Goal: Task Accomplishment & Management: Manage account settings

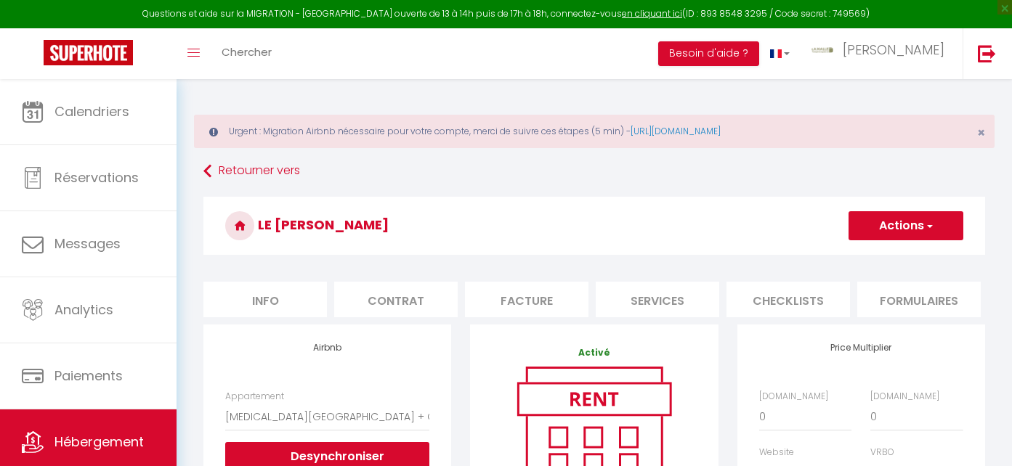
select select "4729-1481891753705512184"
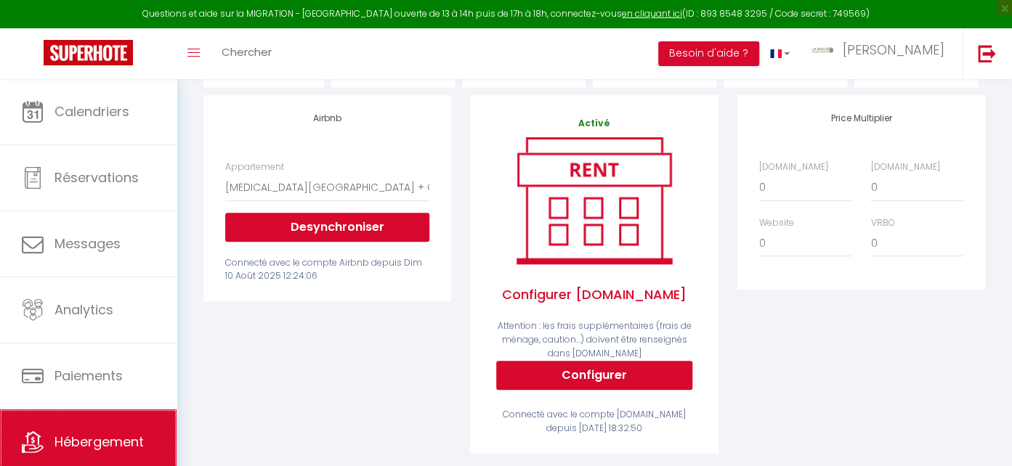
click at [128, 432] on link "Hébergement" at bounding box center [88, 442] width 177 height 65
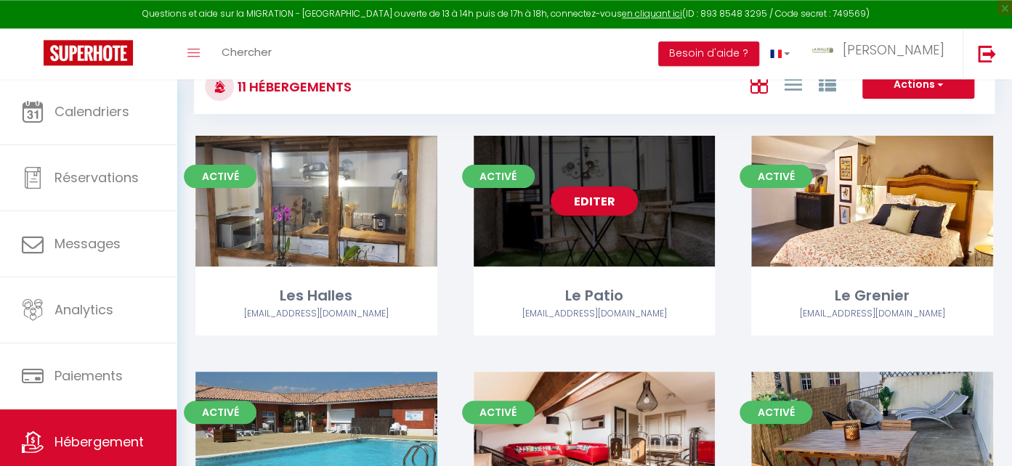
scroll to position [307, 0]
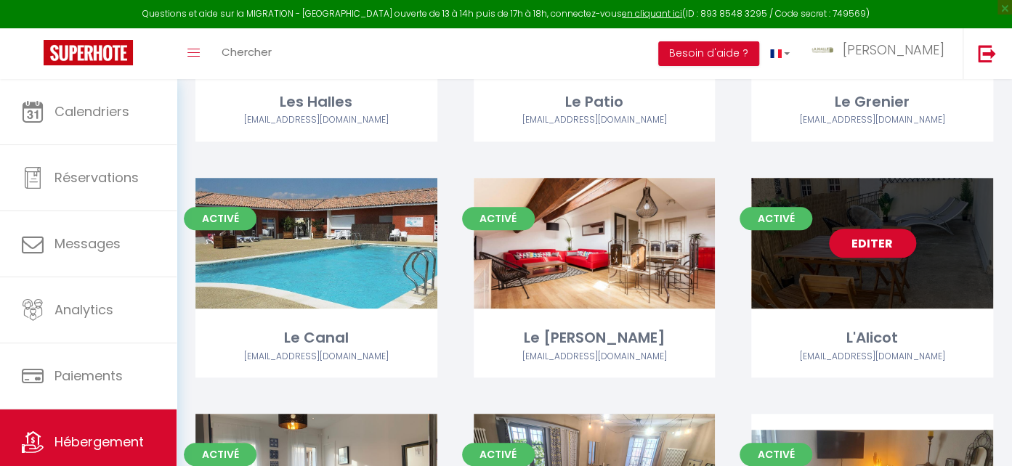
click at [869, 267] on div "Editer" at bounding box center [872, 243] width 242 height 131
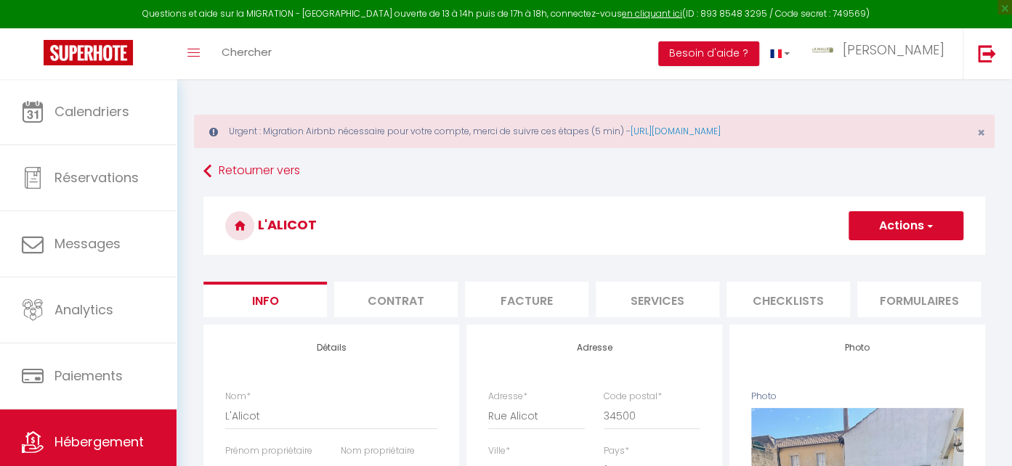
select select
checkbox input "false"
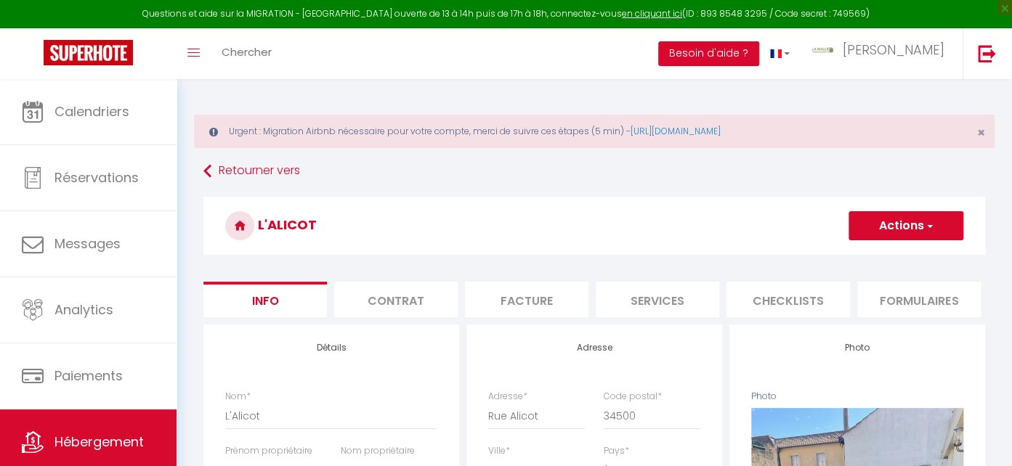
select select "4729-1481882332278722899"
select select
checkbox input "false"
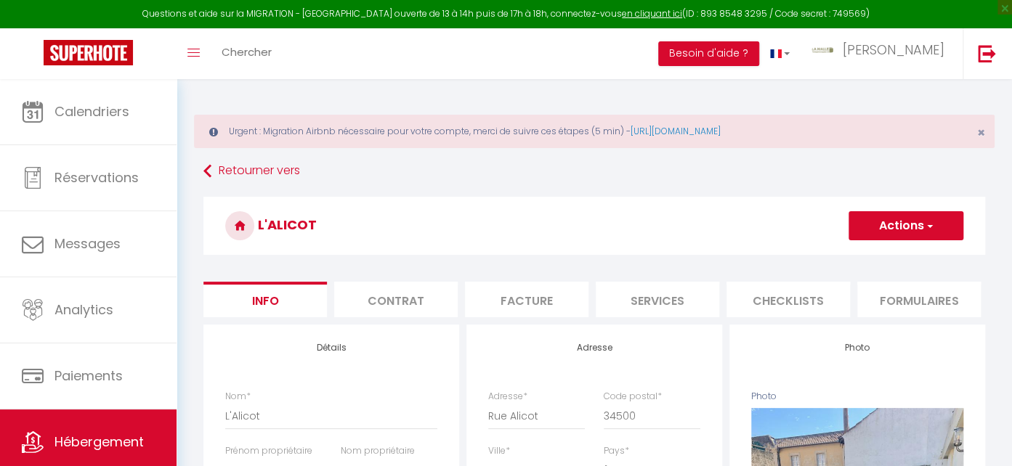
checkbox input "false"
click at [536, 301] on li "Plateformes" at bounding box center [524, 300] width 124 height 36
